Goal: Task Accomplishment & Management: Complete application form

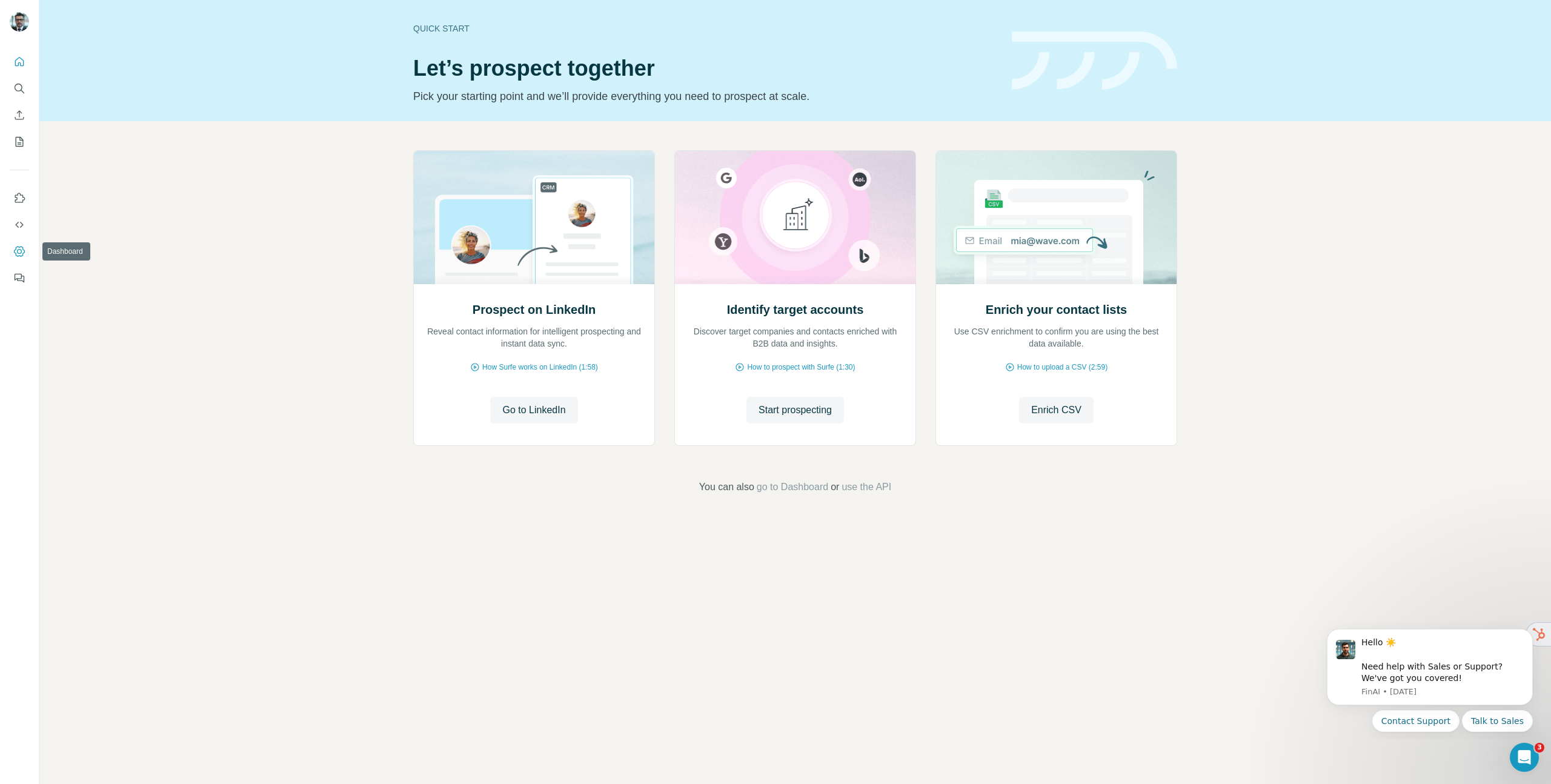
click at [19, 246] on icon "Dashboard" at bounding box center [19, 251] width 12 height 12
